Goal: Task Accomplishment & Management: Complete application form

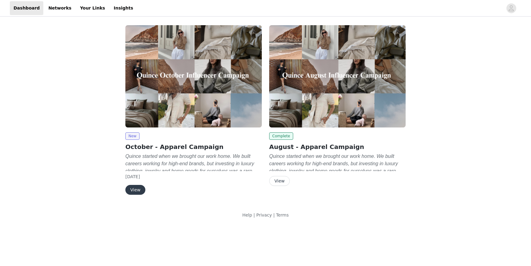
click at [141, 186] on button "View" at bounding box center [135, 190] width 20 height 10
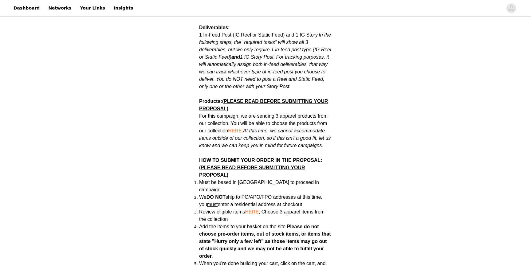
scroll to position [451, 0]
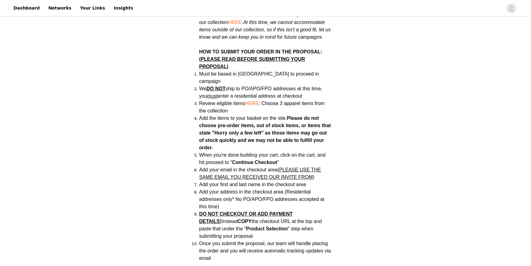
click at [254, 101] on span "HERE" at bounding box center [252, 103] width 14 height 5
click at [249, 101] on span "HERE" at bounding box center [252, 103] width 14 height 5
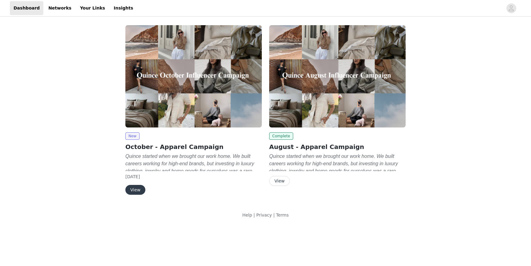
click at [136, 190] on button "View" at bounding box center [135, 190] width 20 height 10
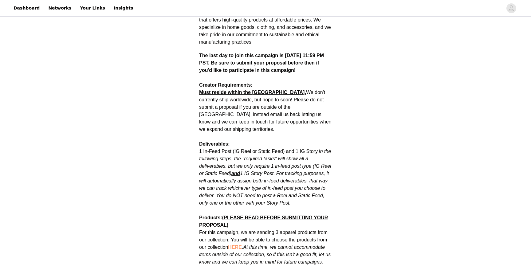
scroll to position [228, 0]
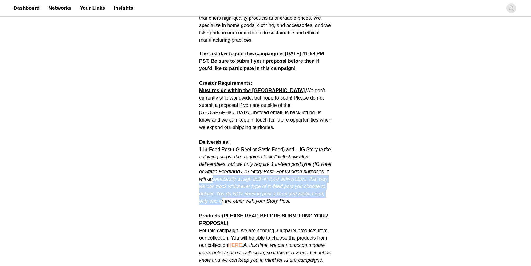
drag, startPoint x: 218, startPoint y: 194, endPoint x: 211, endPoint y: 168, distance: 27.1
click at [211, 168] on p "1 In-Feed Post (IG Reel or Static Feed) and 1 IG Story. In the following steps,…" at bounding box center [265, 175] width 133 height 59
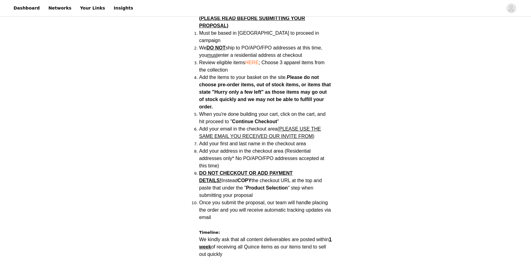
scroll to position [497, 0]
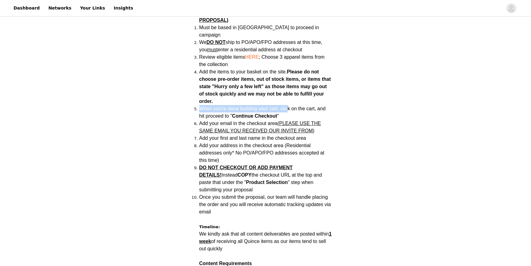
drag, startPoint x: 286, startPoint y: 97, endPoint x: 281, endPoint y: 85, distance: 13.1
click at [281, 85] on ol "Must be based in [GEOGRAPHIC_DATA] to proceed in campaign We DO NOT ship to PO/…" at bounding box center [265, 123] width 133 height 199
click at [281, 85] on li "Add the items to your basket on the site. Please do not choose pre-order items,…" at bounding box center [265, 86] width 133 height 37
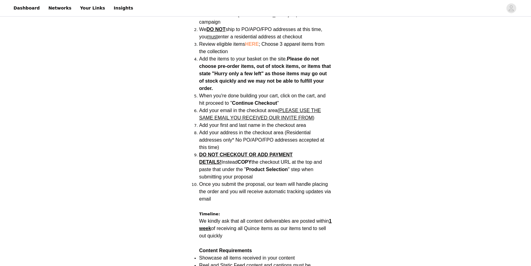
scroll to position [510, 0]
drag, startPoint x: 245, startPoint y: 109, endPoint x: 253, endPoint y: 127, distance: 19.5
click at [253, 127] on ol "Must be based in [GEOGRAPHIC_DATA] to proceed in campaign We DO NOT ship to PO/…" at bounding box center [265, 110] width 133 height 199
click at [254, 130] on span "Add your address in the checkout area (Residential addresses only* No PO/APO/FP…" at bounding box center [261, 140] width 125 height 20
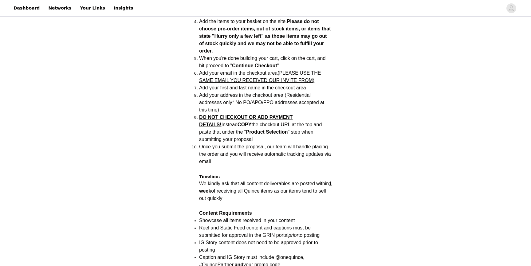
scroll to position [550, 0]
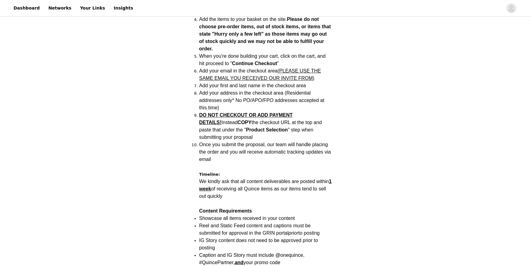
click at [239, 142] on span "Once you submit the proposal, our team will handle placing the order and you wi…" at bounding box center [265, 152] width 132 height 20
click at [257, 82] on li "Add your first and last name in the checkout area" at bounding box center [265, 85] width 133 height 7
click at [291, 124] on li "DO NOT CHECKOUT OR ADD PAYMENT DETAILS! Instead COPY the checkout URL at the to…" at bounding box center [265, 126] width 133 height 29
drag, startPoint x: 226, startPoint y: 127, endPoint x: 221, endPoint y: 111, distance: 16.8
click at [221, 111] on ol "Must be based in US to proceed in campaign We DO NOT ship to PO/APO/FPO address…" at bounding box center [265, 70] width 133 height 199
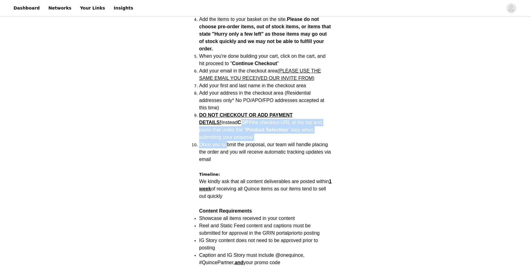
click at [221, 112] on li "DO NOT CHECKOUT OR ADD PAYMENT DETAILS! Instead COPY the checkout URL at the to…" at bounding box center [265, 126] width 133 height 29
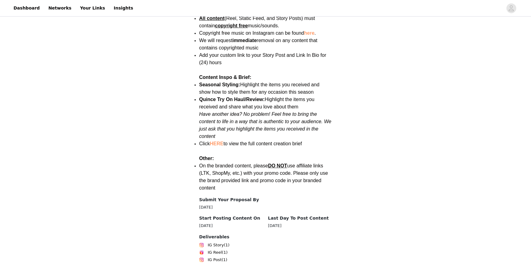
scroll to position [826, 0]
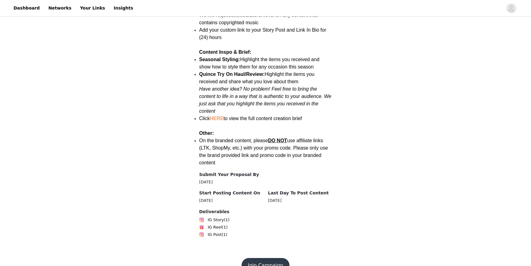
click at [257, 258] on button "Join Campaign" at bounding box center [265, 265] width 48 height 15
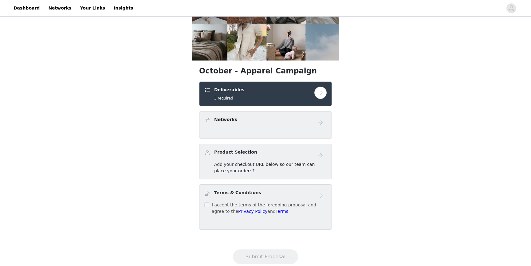
scroll to position [71, 0]
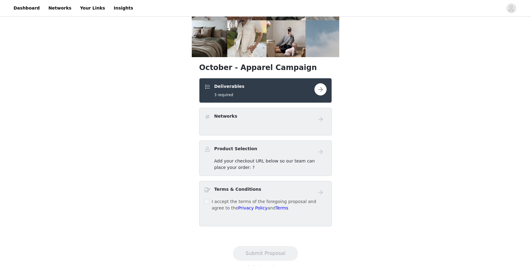
click at [319, 92] on button "button" at bounding box center [320, 89] width 12 height 12
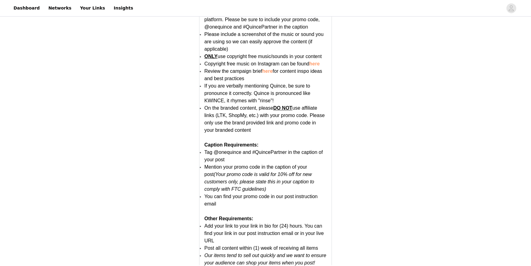
scroll to position [1180, 0]
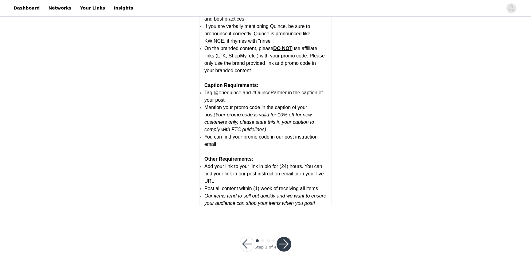
click at [285, 246] on button "button" at bounding box center [284, 244] width 15 height 15
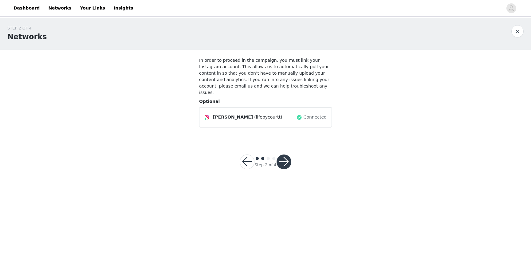
click at [284, 161] on button "button" at bounding box center [284, 162] width 15 height 15
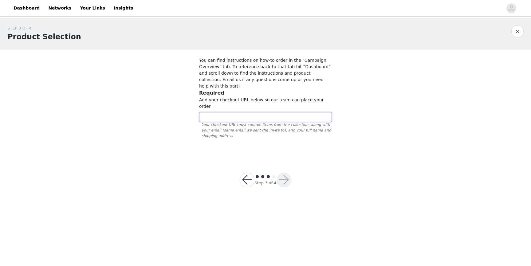
click at [261, 112] on input "text" at bounding box center [265, 117] width 133 height 10
paste input "https://www.quince.com/checkout?checkoutId=ccd0bd5b-d071-40cc-a599-d9a0e976fd2c…"
type input "https://www.quince.com/checkout?checkoutId=ccd0bd5b-d071-40cc-a599-d9a0e976fd2c…"
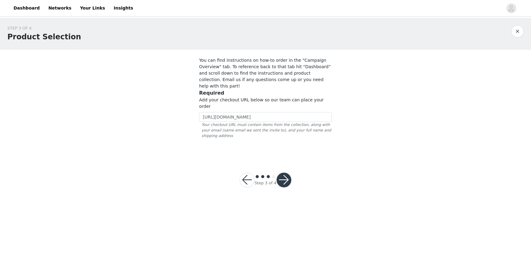
click at [284, 173] on button "button" at bounding box center [284, 180] width 15 height 15
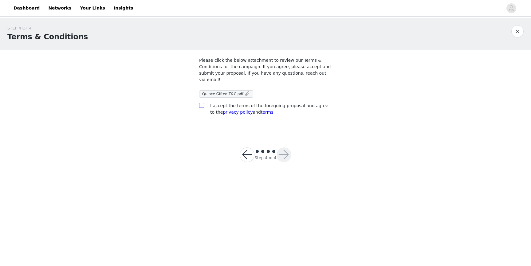
click at [204, 107] on span at bounding box center [201, 105] width 5 height 5
click at [203, 107] on input "checkbox" at bounding box center [201, 105] width 4 height 4
checkbox input "true"
click at [286, 157] on button "button" at bounding box center [284, 154] width 15 height 15
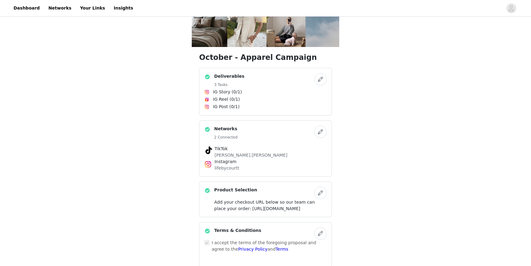
scroll to position [84, 0]
